Goal: Find contact information: Find contact information

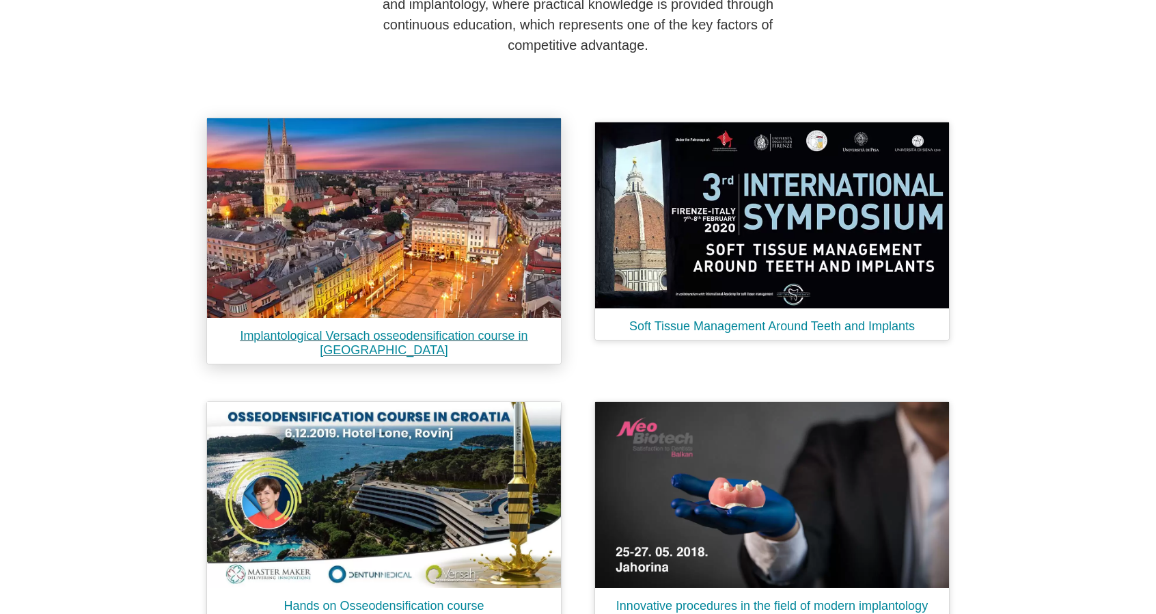
scroll to position [1153, 0]
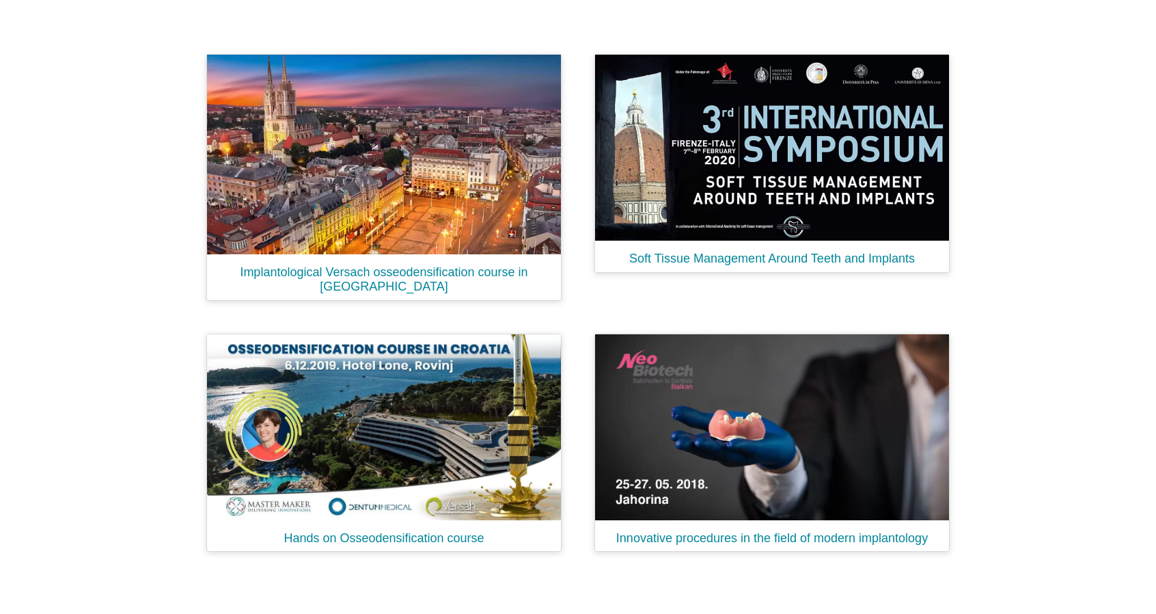
click at [924, 610] on div at bounding box center [926, 619] width 61 height 18
click at [925, 613] on img at bounding box center [926, 620] width 12 height 12
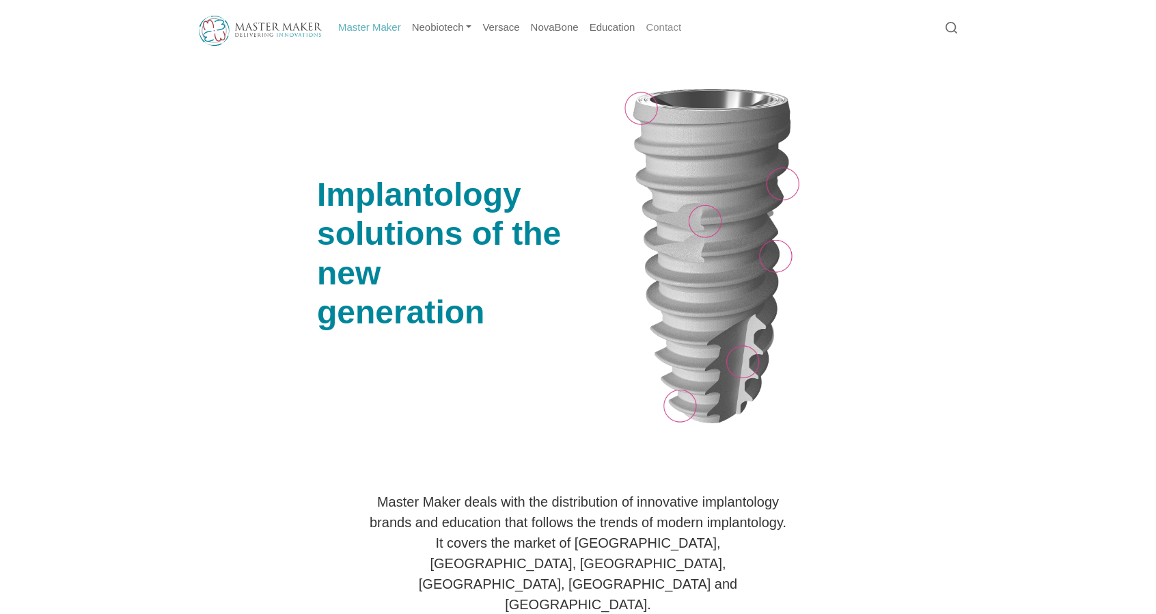
click at [656, 22] on font "Contact" at bounding box center [664, 27] width 36 height 12
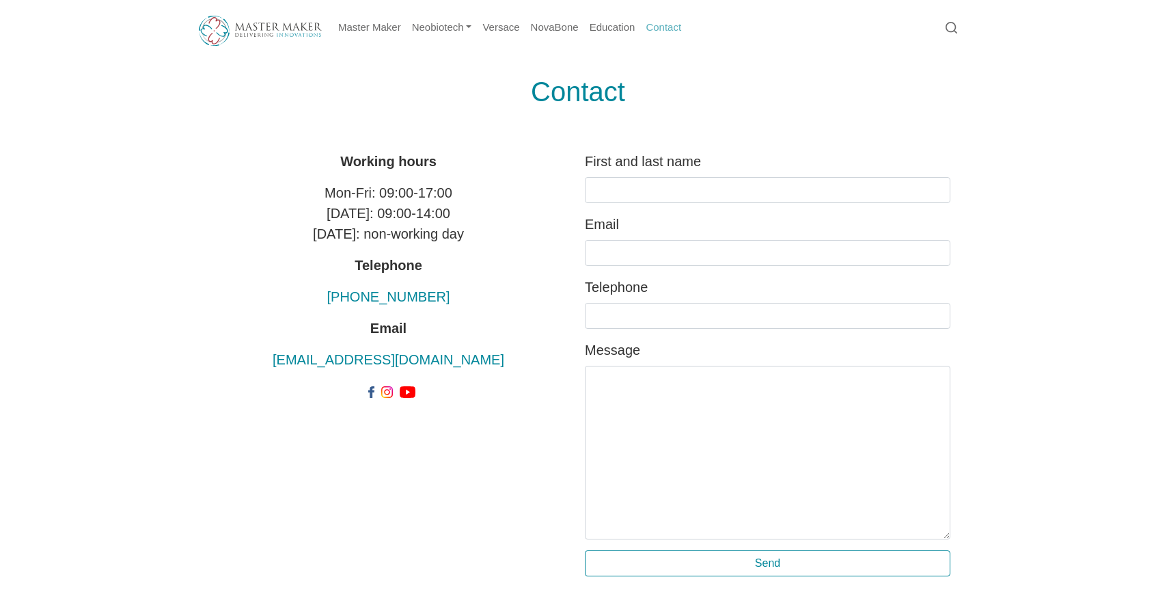
click at [267, 18] on img at bounding box center [260, 31] width 123 height 30
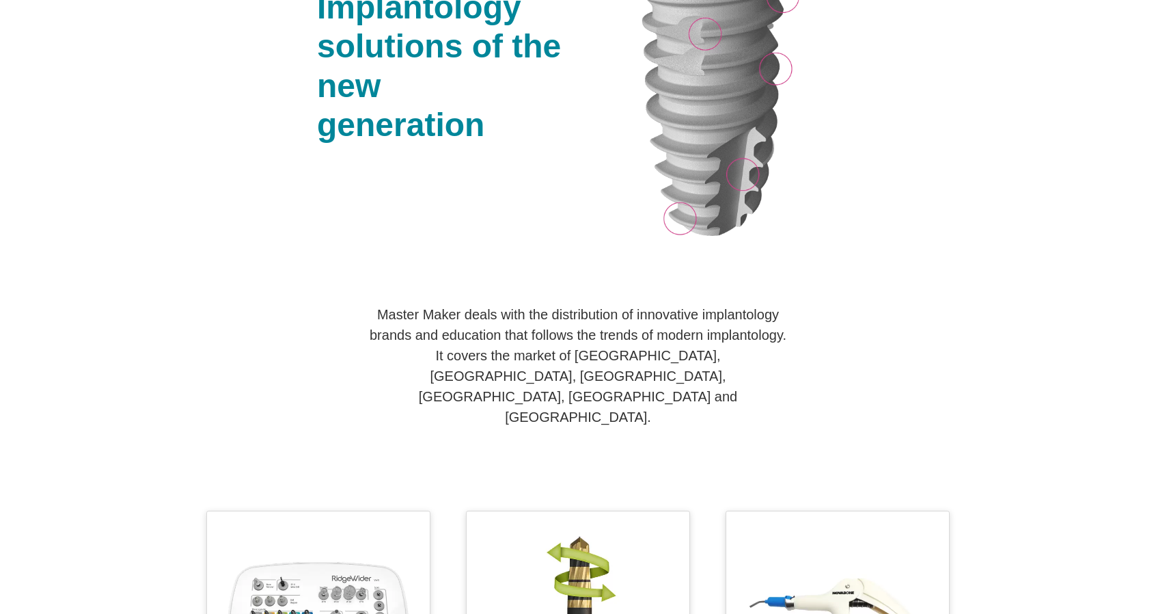
scroll to position [273, 0]
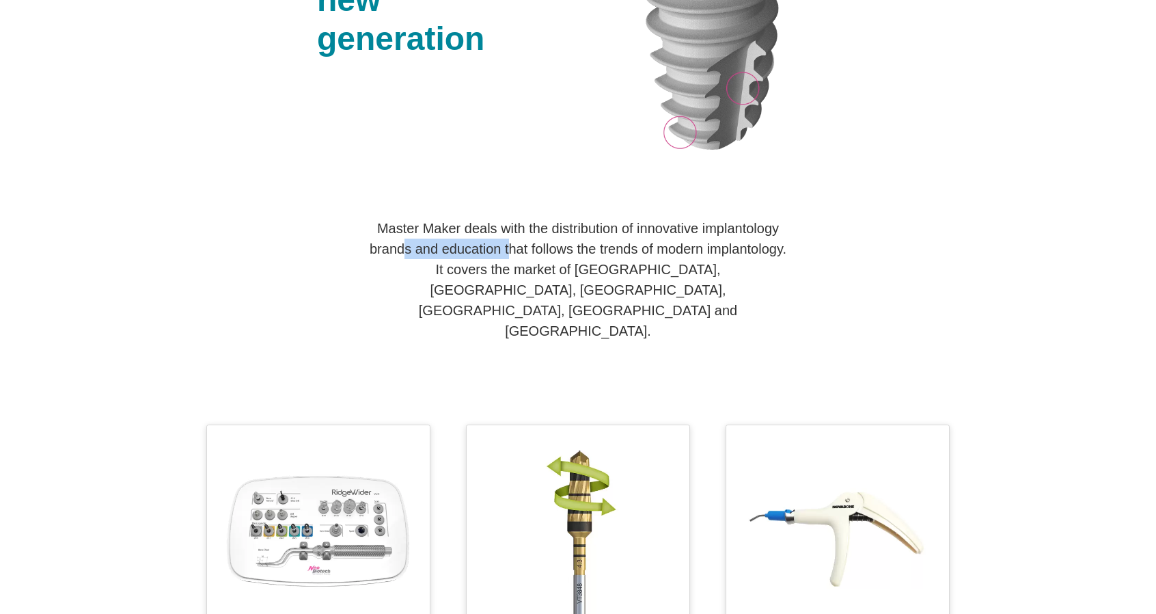
drag, startPoint x: 503, startPoint y: 251, endPoint x: 550, endPoint y: 252, distance: 47.2
click at [549, 252] on font "Master Maker deals with the distribution of innovative implantology brands and …" at bounding box center [578, 239] width 417 height 36
click at [492, 292] on font "It covers the market of [GEOGRAPHIC_DATA], [GEOGRAPHIC_DATA], [GEOGRAPHIC_DATA]…" at bounding box center [578, 300] width 318 height 77
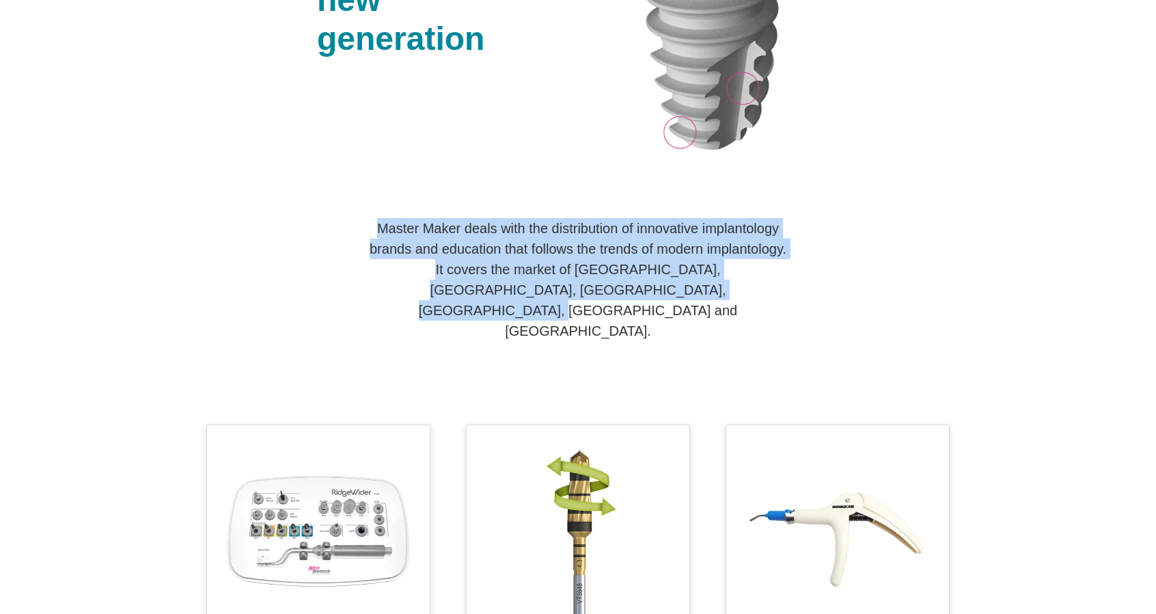
drag, startPoint x: 370, startPoint y: 223, endPoint x: 769, endPoint y: 318, distance: 410.0
click at [769, 318] on p "Master Maker deals with the distribution of innovative implantology brands and …" at bounding box center [578, 279] width 424 height 123
copy p "Master Maker deals with the distribution of innovative implantology brands and …"
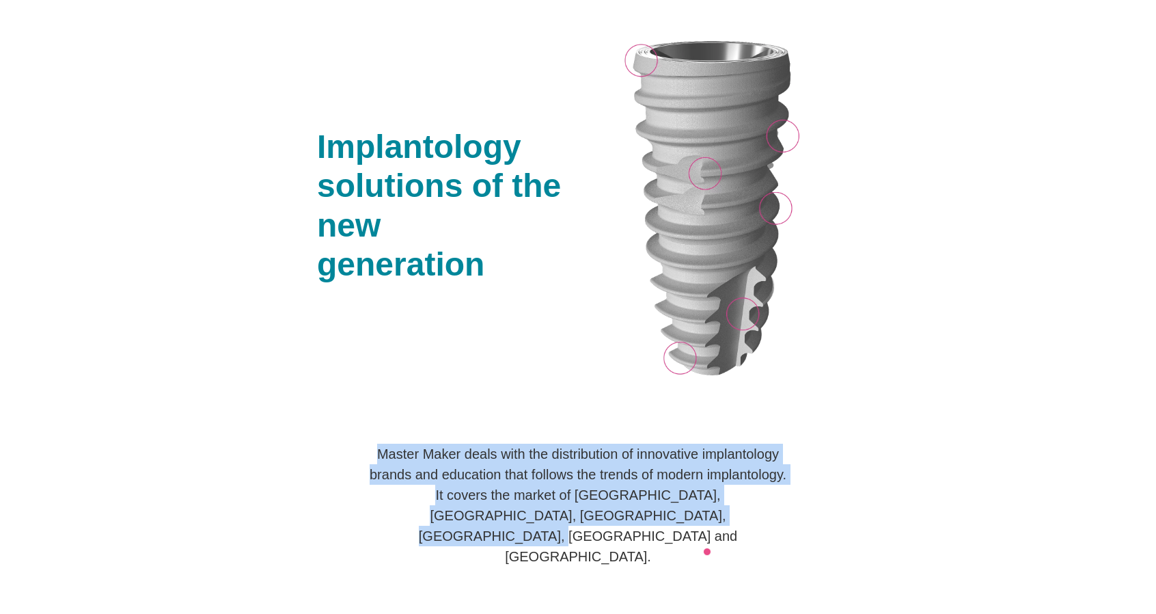
scroll to position [0, 0]
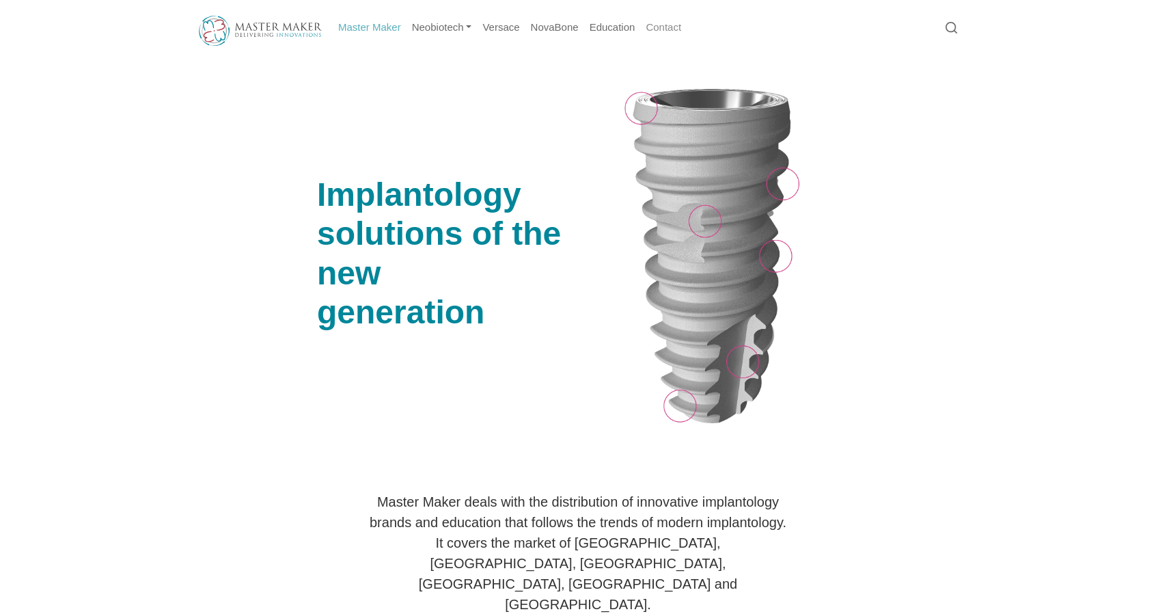
click at [661, 32] on font "Contact" at bounding box center [664, 27] width 36 height 12
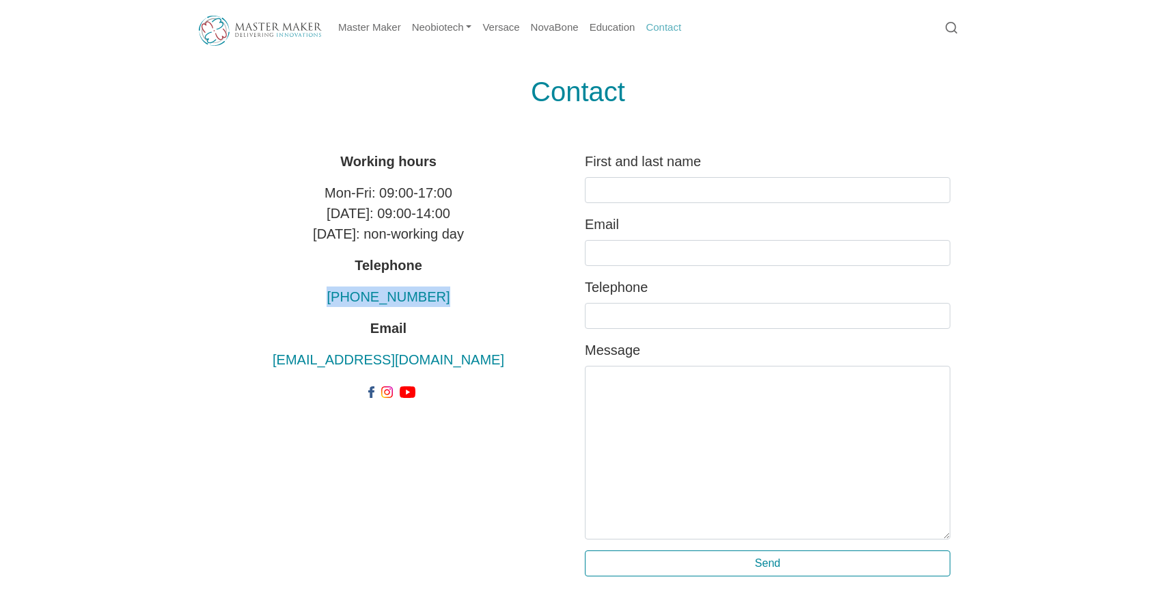
drag, startPoint x: 319, startPoint y: 299, endPoint x: 512, endPoint y: 297, distance: 192.7
click at [512, 297] on p "[PHONE_NUMBER]" at bounding box center [389, 296] width 366 height 20
copy font "[PHONE_NUMBER]"
drag, startPoint x: 431, startPoint y: 372, endPoint x: 289, endPoint y: 360, distance: 142.6
click at [289, 360] on p "[EMAIL_ADDRESS][DOMAIN_NAME]" at bounding box center [389, 359] width 366 height 20
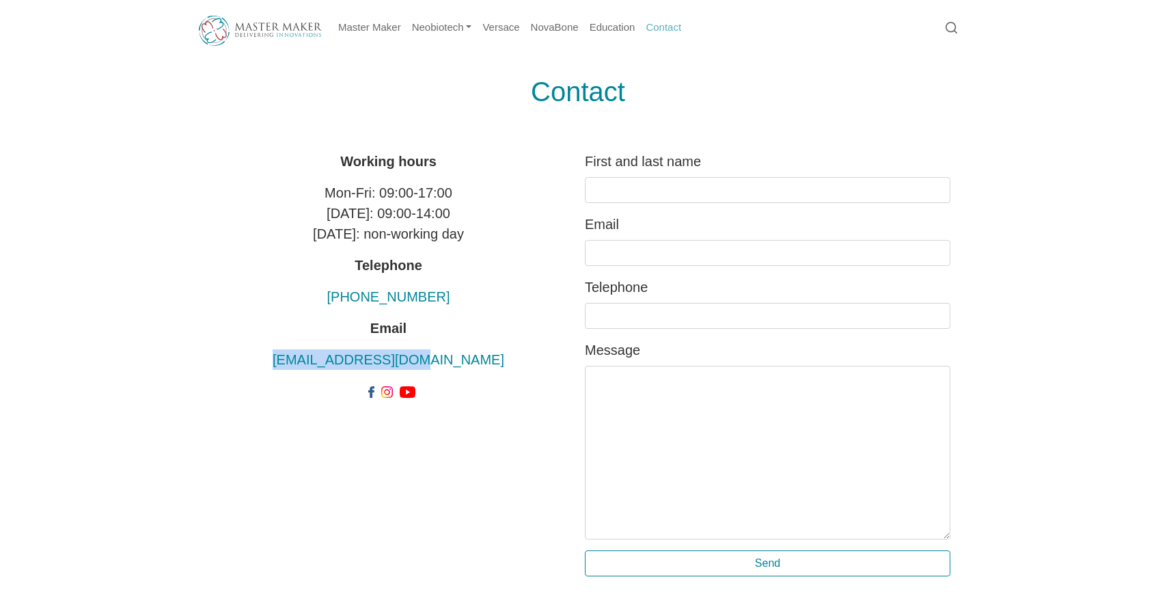
copy font "[EMAIL_ADDRESS][DOMAIN_NAME]"
